Goal: Transaction & Acquisition: Purchase product/service

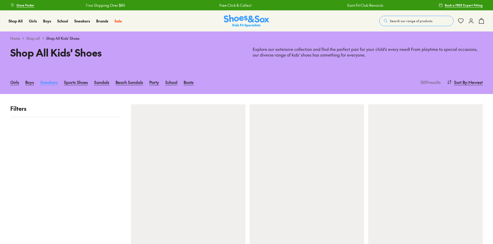
click at [52, 83] on link "Sneakers" at bounding box center [49, 81] width 18 height 11
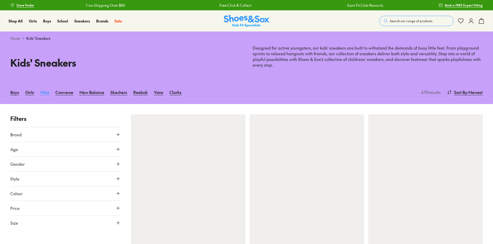
click at [43, 92] on link "Nike" at bounding box center [44, 91] width 9 height 11
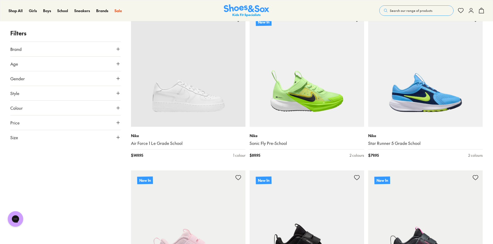
click at [118, 64] on icon at bounding box center [117, 63] width 5 height 5
click at [20, 89] on label "Youth" at bounding box center [20, 88] width 9 height 5
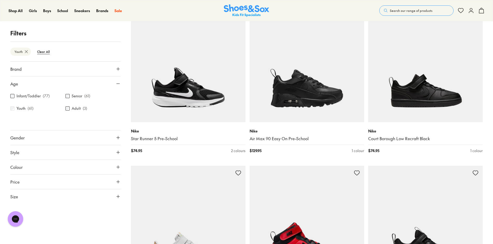
scroll to position [801, 0]
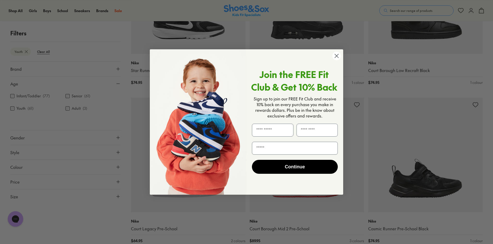
click at [334, 59] on circle "Close dialog" at bounding box center [336, 56] width 9 height 9
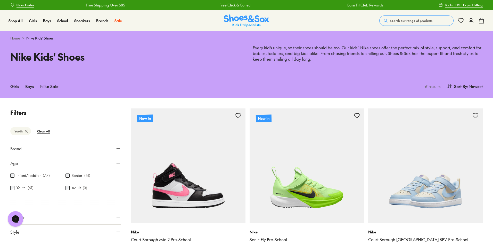
scroll to position [0, 0]
click at [419, 161] on img at bounding box center [425, 166] width 114 height 114
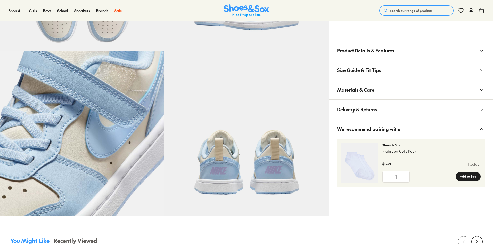
select select "*"
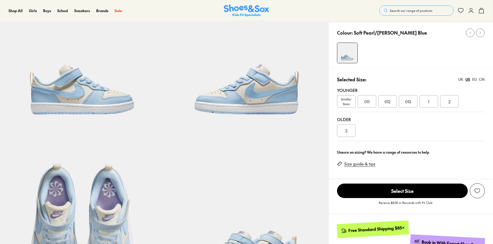
scroll to position [52, 0]
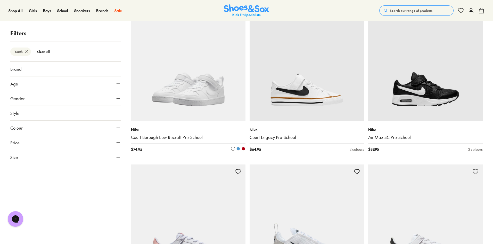
scroll to position [1418, 0]
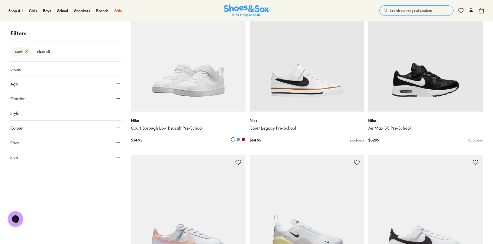
scroll to position [1314, 0]
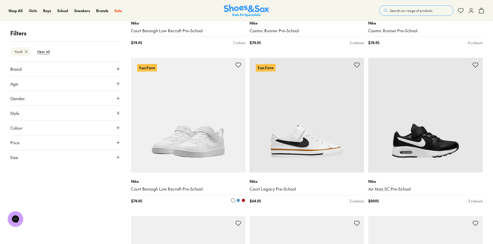
click at [207, 112] on img at bounding box center [188, 115] width 114 height 114
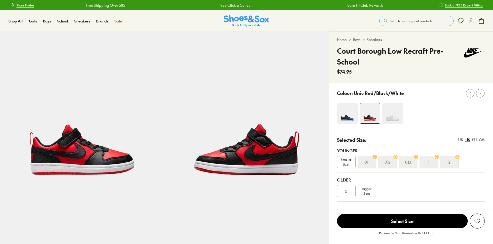
click at [399, 114] on img at bounding box center [392, 113] width 21 height 21
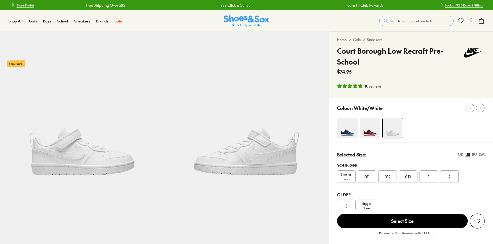
select select "*"
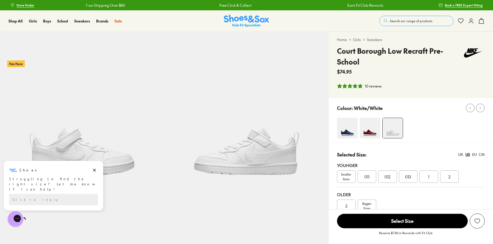
click at [388, 176] on span "012" at bounding box center [387, 176] width 6 height 6
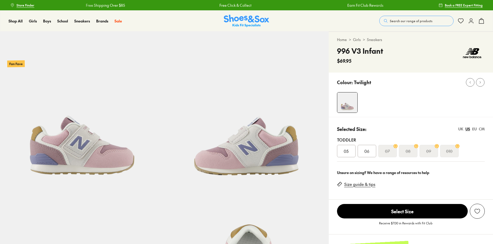
select select "*"
